Goal: Transaction & Acquisition: Purchase product/service

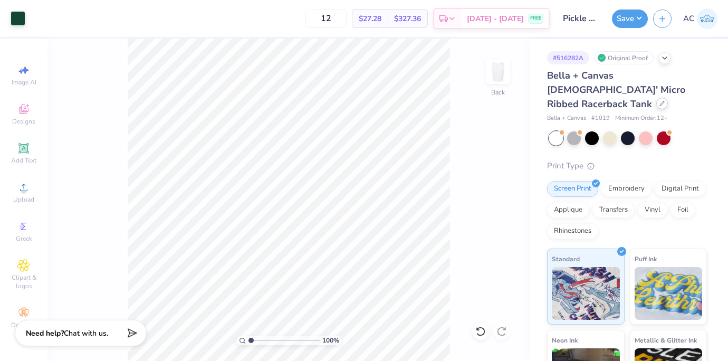
click at [657, 98] on div at bounding box center [663, 104] width 12 height 12
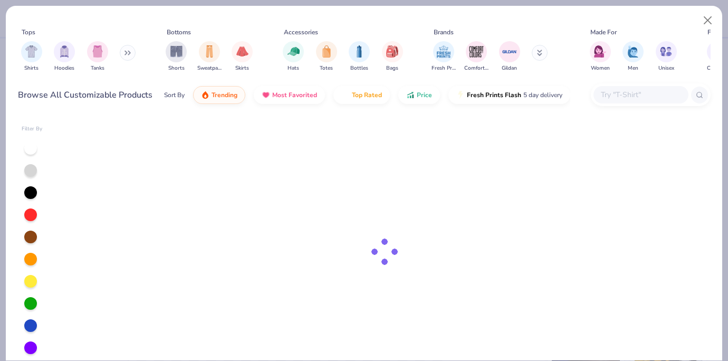
click at [622, 93] on input "text" at bounding box center [640, 95] width 81 height 12
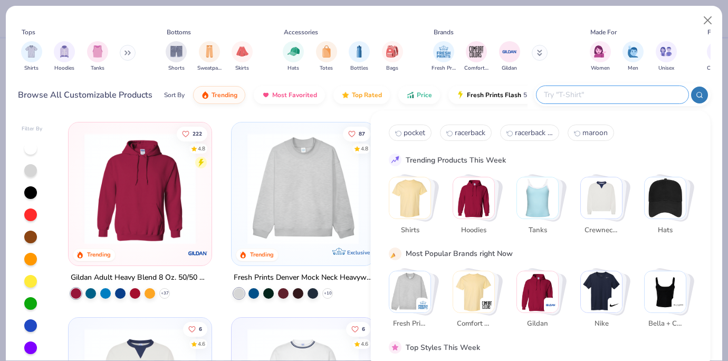
click at [623, 96] on input "text" at bounding box center [612, 95] width 138 height 12
paste input "4064G"
type input "4064G"
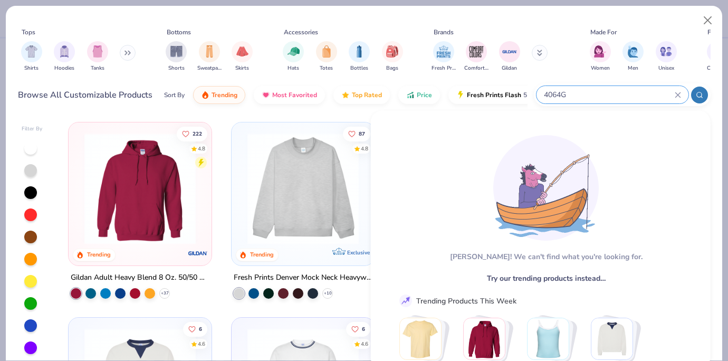
click at [680, 93] on icon at bounding box center [678, 95] width 6 height 6
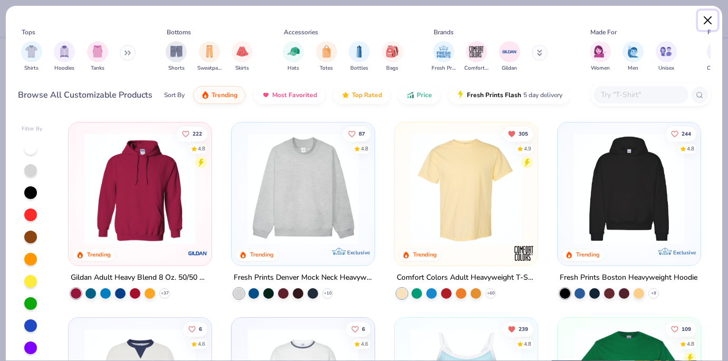
click at [704, 23] on button "Close" at bounding box center [708, 21] width 20 height 20
